Goal: Information Seeking & Learning: Learn about a topic

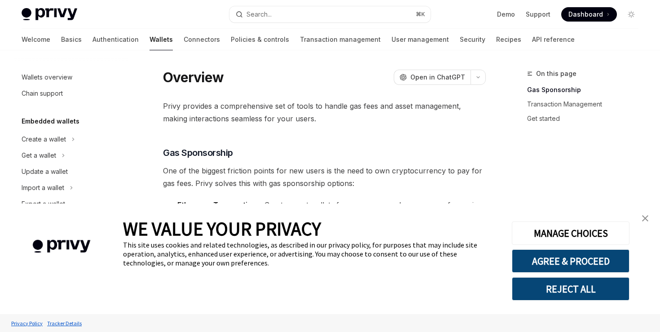
type textarea "*"
click at [640, 217] on link "close banner" at bounding box center [645, 218] width 18 height 18
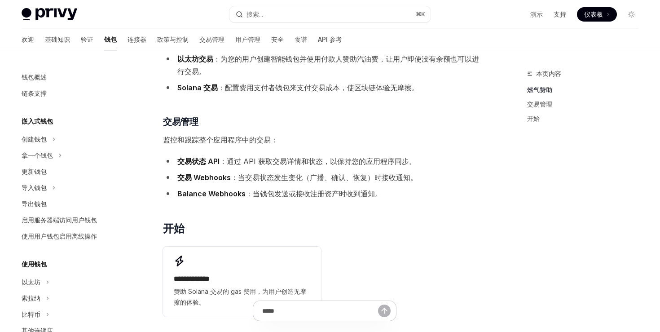
scroll to position [87, 0]
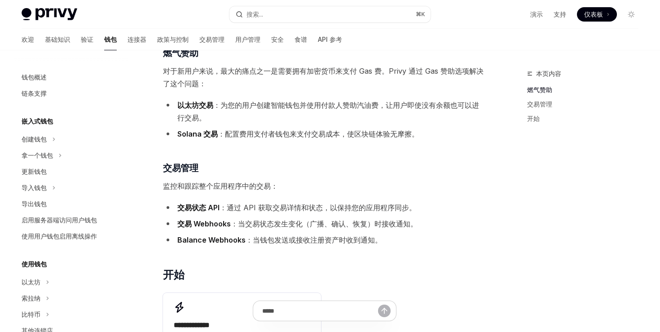
click at [51, 124] on font "嵌入式钱包" at bounding box center [37, 121] width 31 height 8
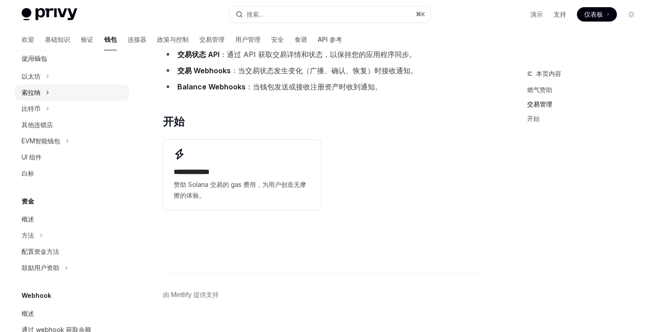
scroll to position [255, 0]
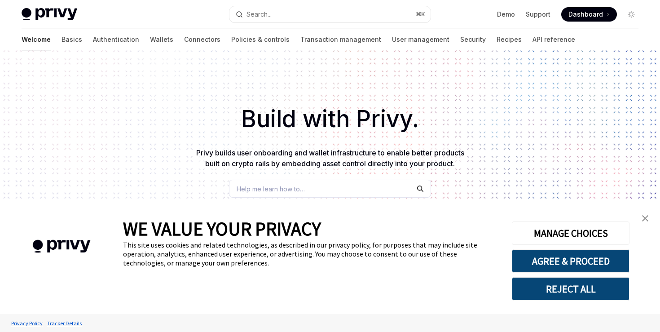
click at [648, 218] on img "close banner" at bounding box center [645, 218] width 6 height 6
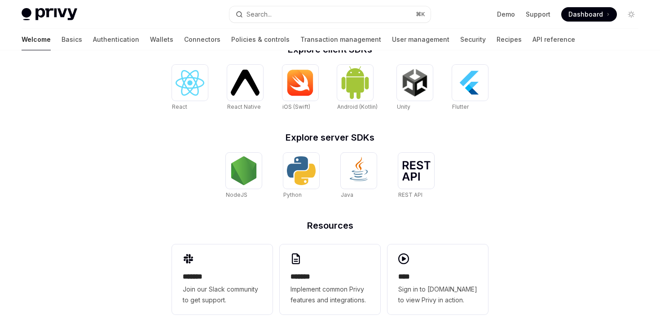
scroll to position [382, 0]
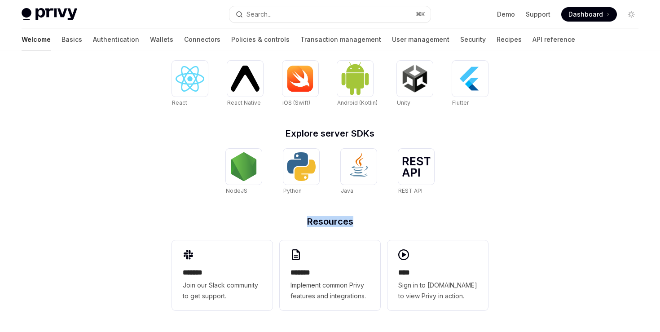
drag, startPoint x: 363, startPoint y: 220, endPoint x: 282, endPoint y: 220, distance: 81.2
click at [282, 220] on h2 "Resources" at bounding box center [330, 221] width 316 height 9
click at [420, 213] on div "**********" at bounding box center [330, 116] width 345 height 431
drag, startPoint x: 398, startPoint y: 215, endPoint x: 276, endPoint y: 215, distance: 122.1
click at [276, 215] on div "**********" at bounding box center [330, 116] width 345 height 431
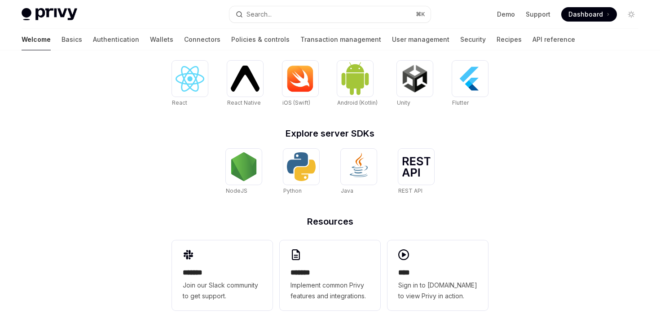
click at [333, 226] on h2 "Resources" at bounding box center [330, 221] width 316 height 9
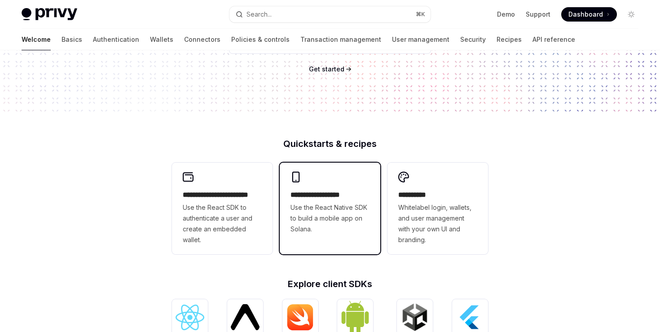
scroll to position [0, 0]
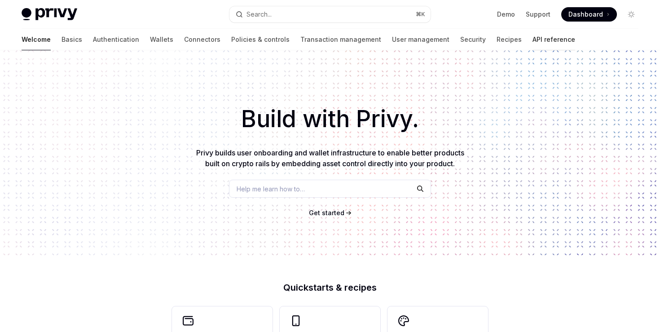
click at [532, 40] on link "API reference" at bounding box center [553, 40] width 43 height 22
type textarea "*"
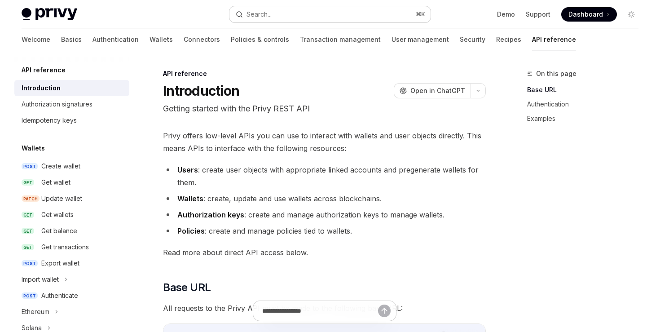
click at [315, 14] on button "Search... ⌘ K" at bounding box center [329, 14] width 201 height 16
